Goal: Transaction & Acquisition: Purchase product/service

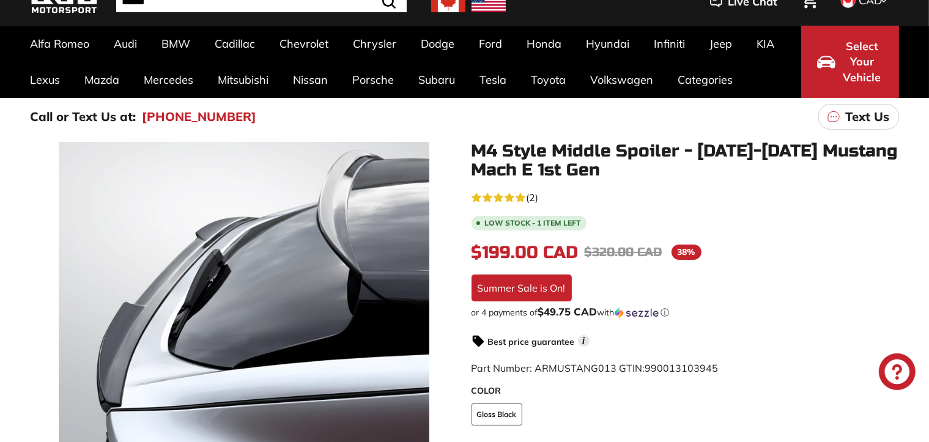
scroll to position [122, 0]
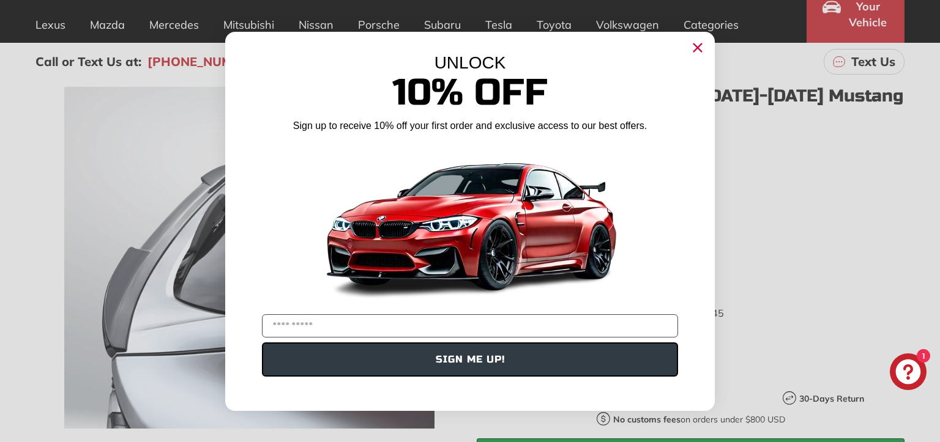
click at [697, 50] on circle "Close dialog" at bounding box center [697, 47] width 18 height 18
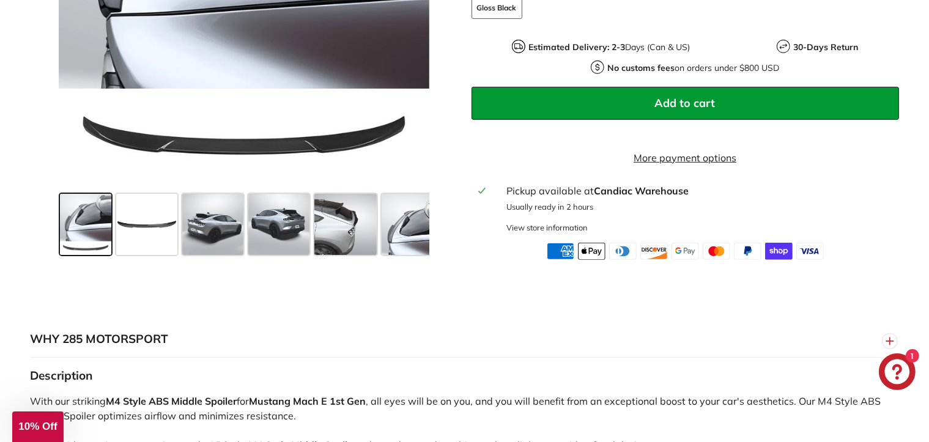
scroll to position [489, 0]
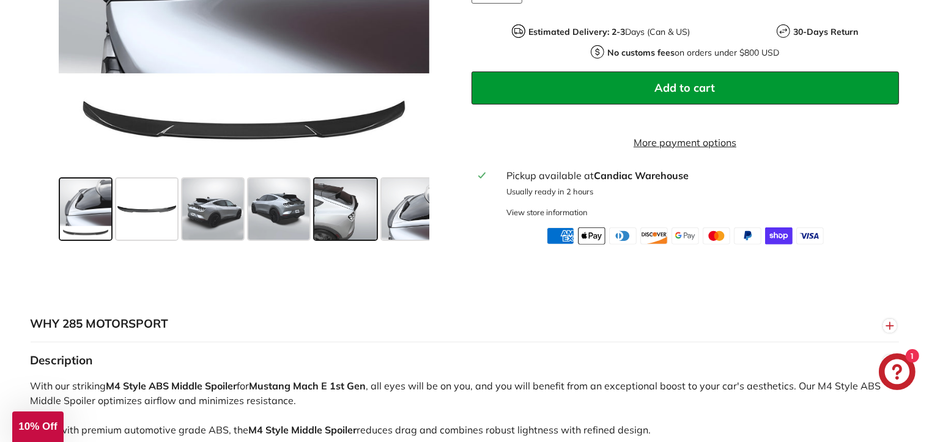
click at [318, 217] on span at bounding box center [345, 209] width 62 height 61
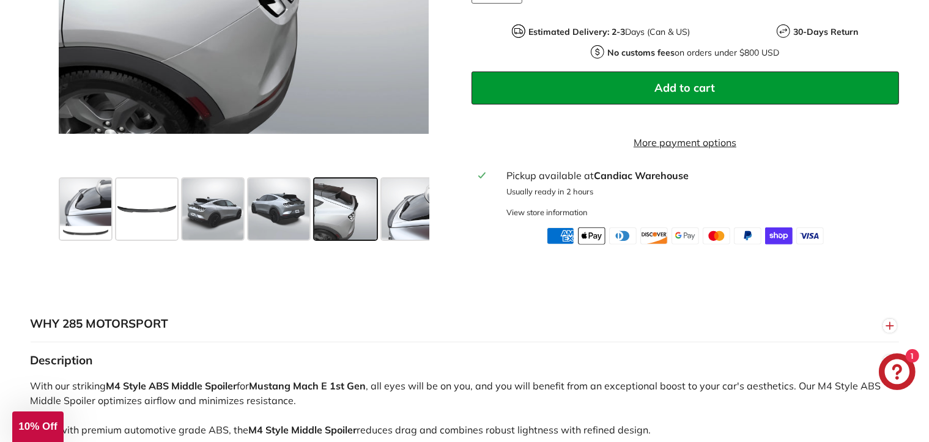
click at [325, 213] on span at bounding box center [345, 209] width 62 height 61
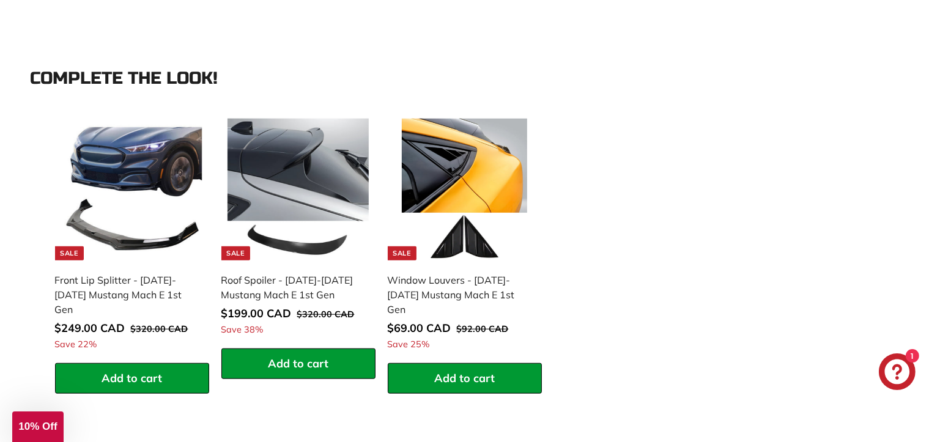
scroll to position [1162, 0]
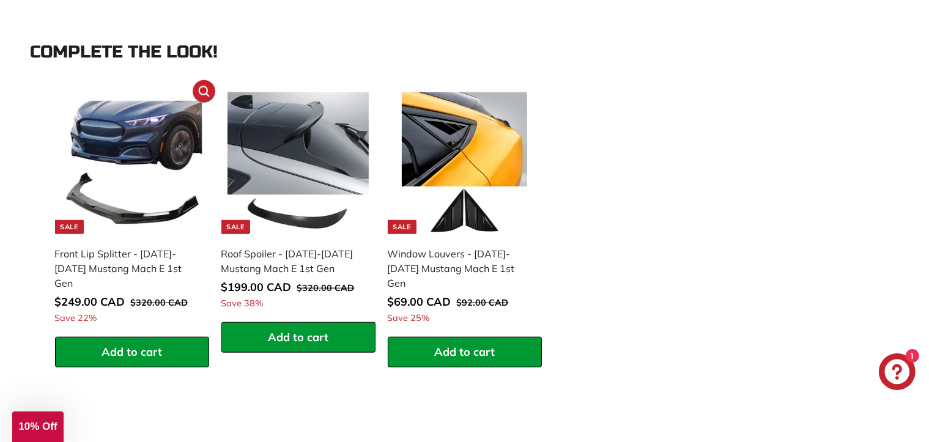
click at [138, 278] on div "Front Lip Splitter - [DATE]-[DATE] Mustang Mach E 1st Gen" at bounding box center [126, 269] width 142 height 44
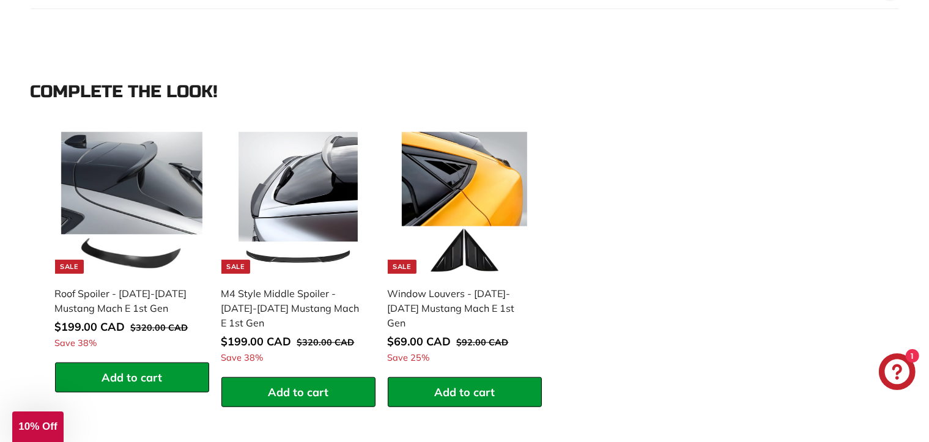
scroll to position [1162, 0]
